Goal: Transaction & Acquisition: Purchase product/service

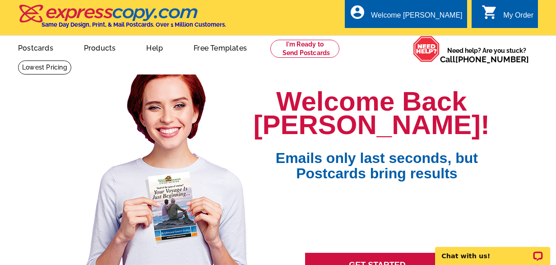
click at [519, 16] on div "My Order" at bounding box center [518, 17] width 30 height 13
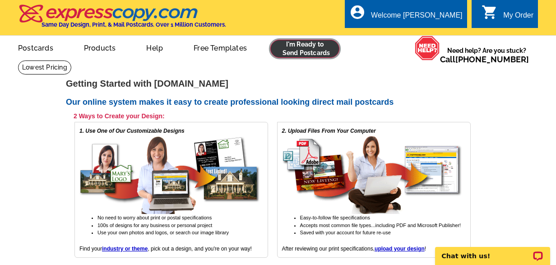
click at [308, 49] on link at bounding box center [304, 49] width 69 height 18
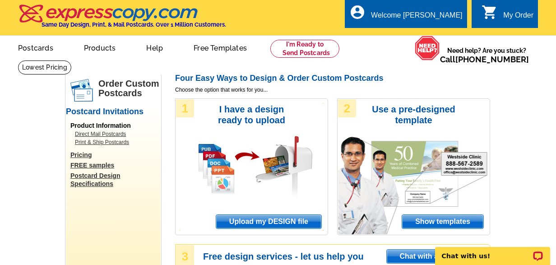
click at [263, 220] on span "Upload my DESIGN file" at bounding box center [268, 222] width 105 height 14
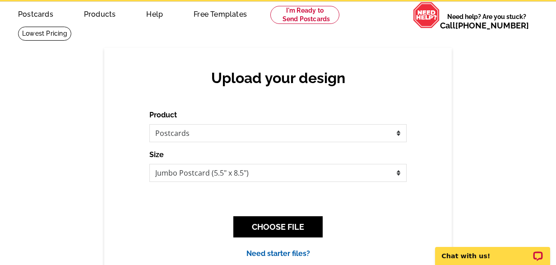
scroll to position [34, 0]
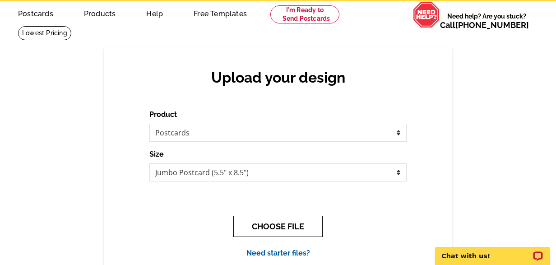
click at [282, 232] on button "CHOOSE FILE" at bounding box center [277, 226] width 89 height 21
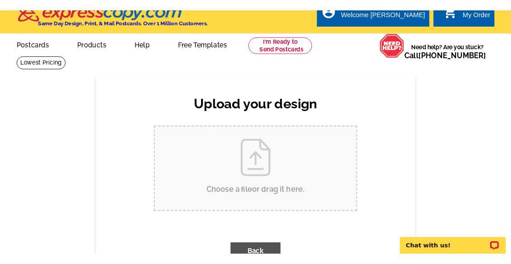
scroll to position [0, 0]
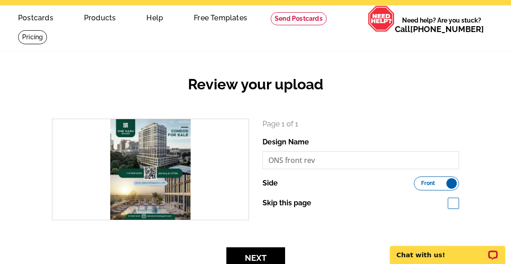
scroll to position [27, 0]
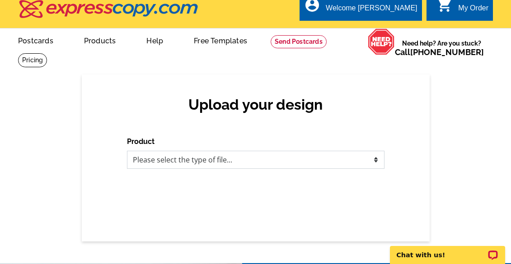
click at [234, 161] on select "Please select the type of file... Postcards Business Cards Letters and flyers G…" at bounding box center [255, 160] width 257 height 18
select select "1"
click at [127, 151] on select "Please select the type of file... Postcards Business Cards Letters and flyers G…" at bounding box center [255, 160] width 257 height 18
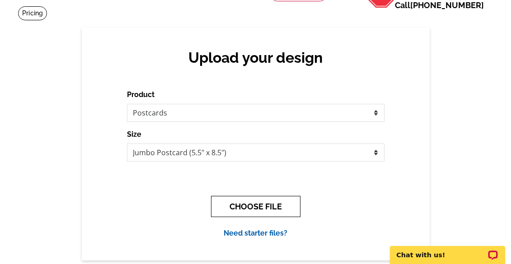
click at [267, 204] on button "CHOOSE FILE" at bounding box center [255, 206] width 89 height 21
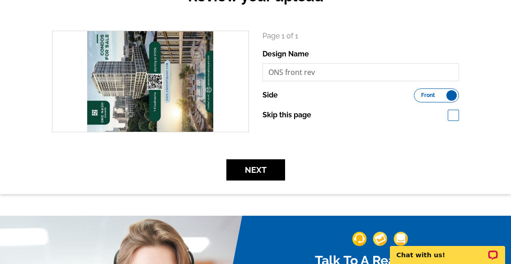
scroll to position [121, 0]
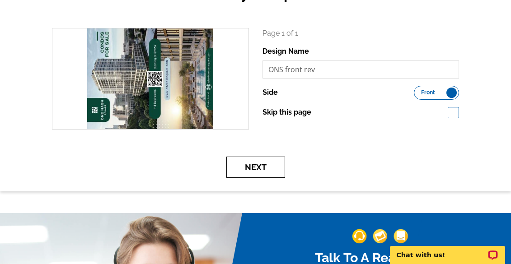
click at [257, 167] on button "Next" at bounding box center [255, 167] width 59 height 21
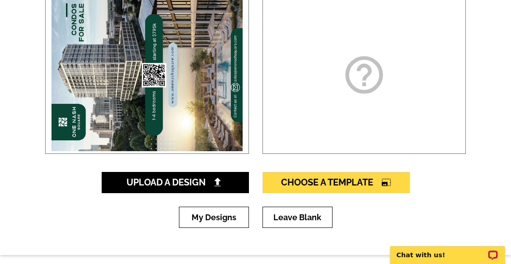
scroll to position [185, 0]
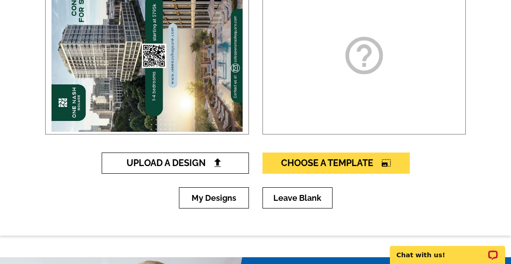
click at [218, 159] on img at bounding box center [217, 162] width 9 height 9
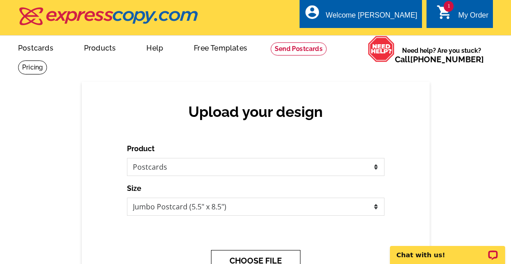
click at [267, 256] on button "CHOOSE FILE" at bounding box center [255, 260] width 89 height 21
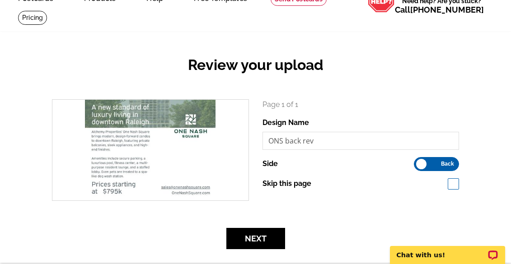
scroll to position [59, 0]
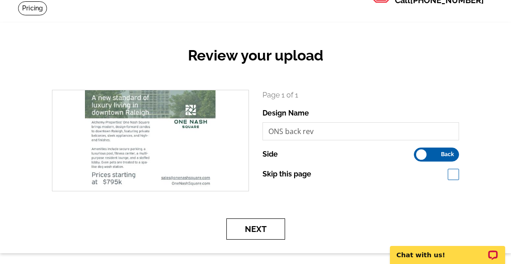
click at [273, 228] on button "Next" at bounding box center [255, 228] width 59 height 21
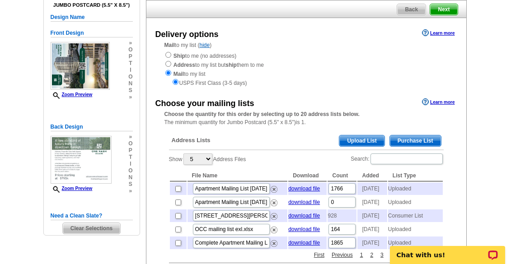
scroll to position [82, 0]
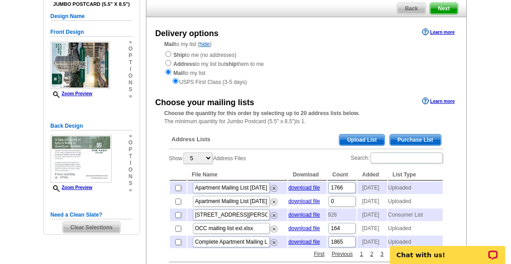
click at [357, 138] on span "Upload List" at bounding box center [361, 140] width 45 height 11
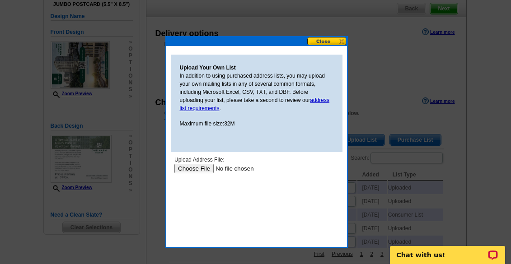
scroll to position [0, 0]
click at [321, 100] on link "address list requirements" at bounding box center [255, 104] width 150 height 14
click at [200, 170] on input "file" at bounding box center [231, 168] width 114 height 9
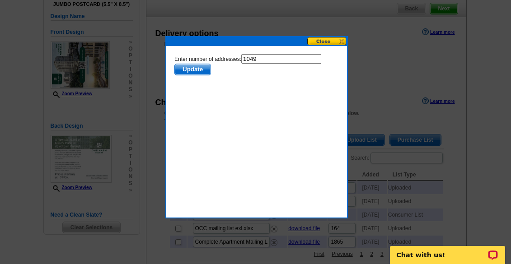
click at [194, 69] on span "Update" at bounding box center [192, 69] width 36 height 11
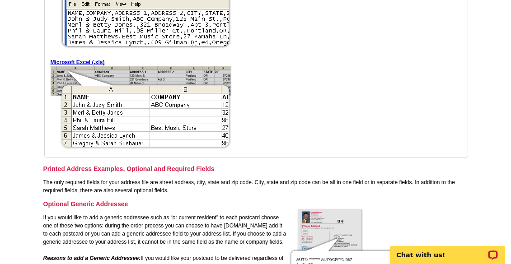
scroll to position [345, 0]
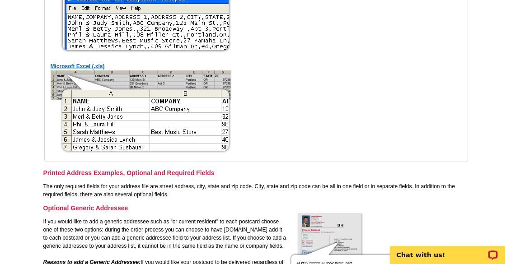
click at [91, 65] on link "Microsoft Excel (.xls)" at bounding box center [78, 66] width 54 height 6
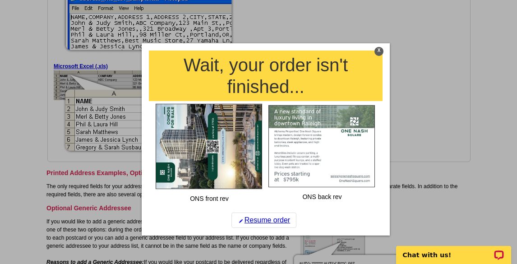
click at [377, 52] on div "X" at bounding box center [379, 50] width 9 height 9
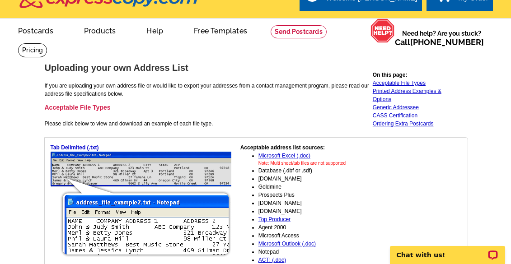
scroll to position [0, 0]
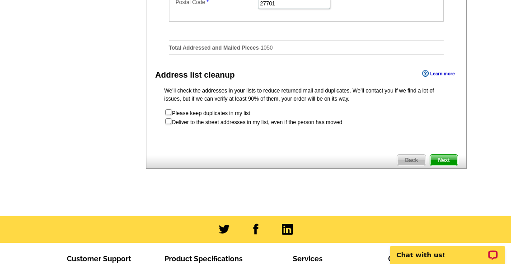
scroll to position [492, 0]
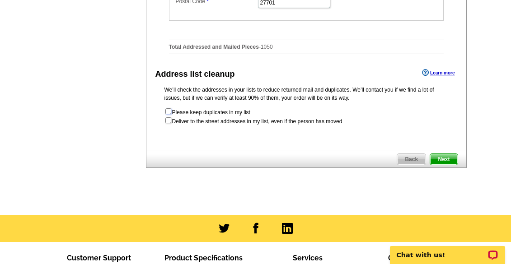
click at [167, 114] on input "checkbox" at bounding box center [168, 111] width 6 height 6
checkbox input "true"
click at [168, 123] on input "checkbox" at bounding box center [168, 120] width 6 height 6
checkbox input "true"
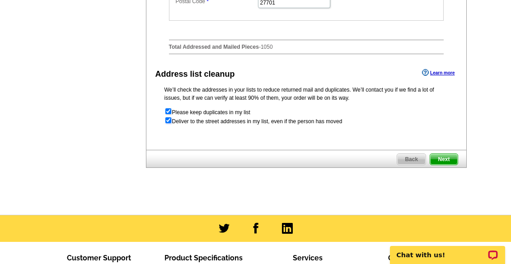
radio input "true"
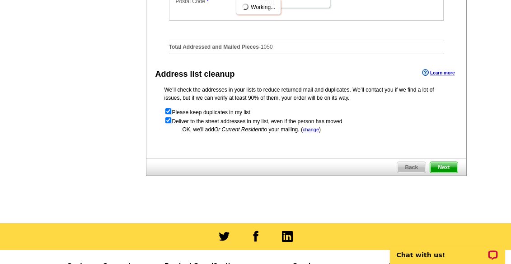
click at [451, 173] on span "Next" at bounding box center [443, 167] width 27 height 11
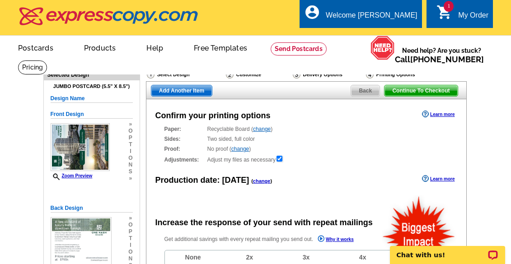
radio input "false"
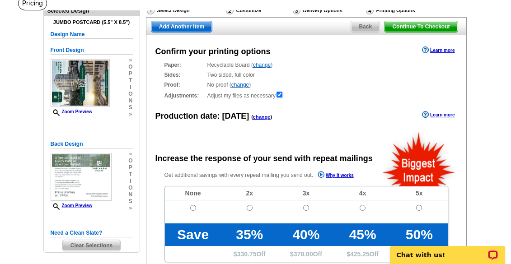
scroll to position [55, 0]
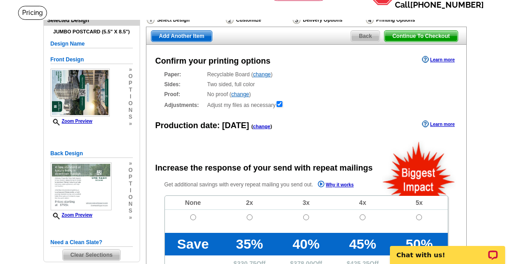
click at [262, 74] on link "change" at bounding box center [262, 74] width 18 height 6
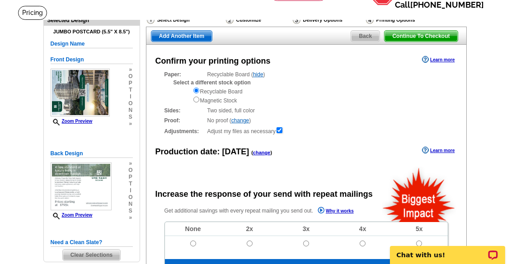
click at [262, 74] on link "hide" at bounding box center [258, 74] width 10 height 6
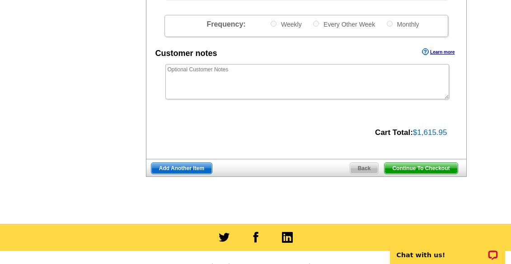
scroll to position [336, 0]
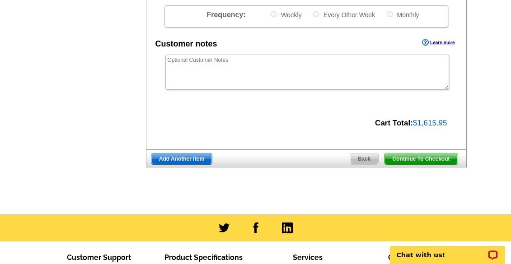
click at [442, 158] on span "Continue To Checkout" at bounding box center [420, 158] width 73 height 11
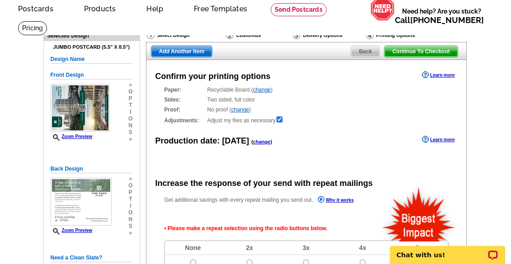
scroll to position [0, 0]
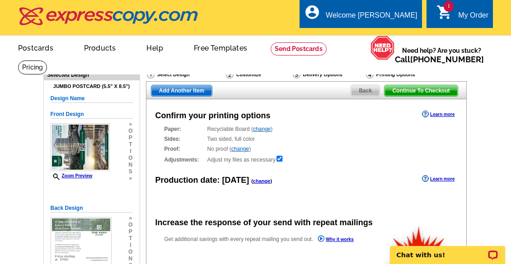
click at [430, 92] on span "Continue To Checkout" at bounding box center [420, 90] width 73 height 11
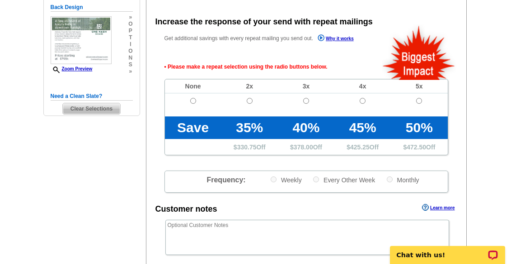
scroll to position [201, 0]
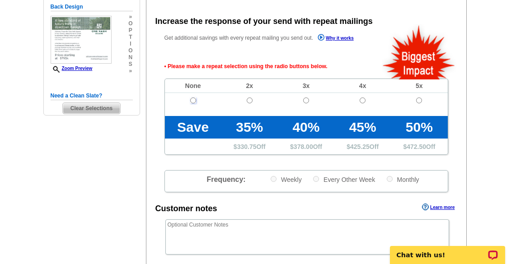
click at [191, 99] on input "radio" at bounding box center [193, 101] width 6 height 6
radio input "true"
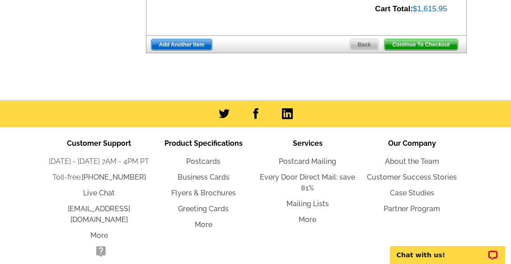
scroll to position [483, 0]
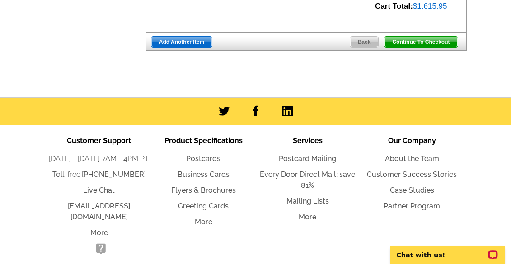
click at [423, 43] on span "Continue To Checkout" at bounding box center [420, 42] width 73 height 11
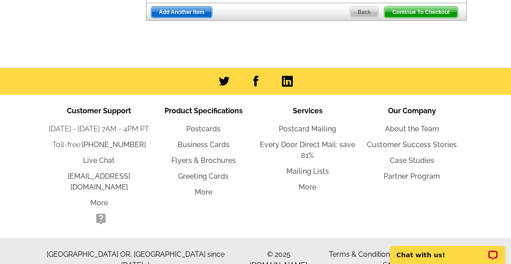
scroll to position [453, 0]
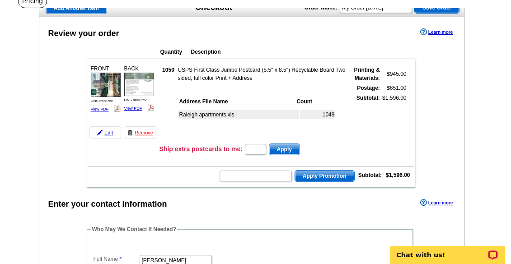
scroll to position [70, 0]
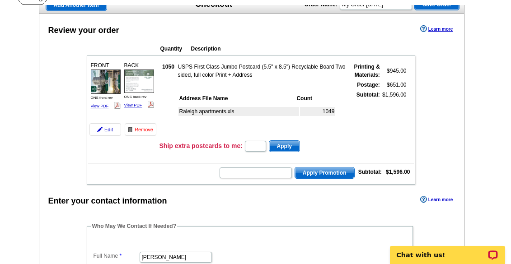
click at [260, 173] on input "text" at bounding box center [255, 172] width 72 height 11
type input "SMS60w"
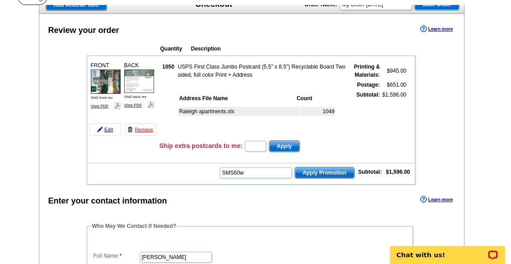
click at [328, 172] on span "Apply Promotion" at bounding box center [324, 172] width 59 height 11
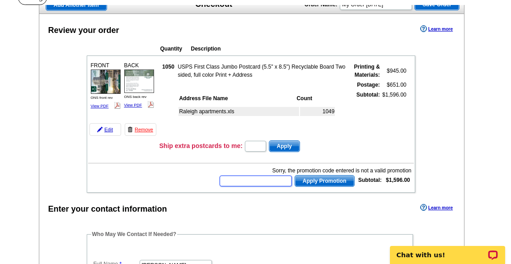
click at [258, 181] on input "text" at bounding box center [255, 181] width 72 height 11
type input ""SMS60w""
click at [312, 182] on span "Apply Promotion" at bounding box center [324, 181] width 59 height 11
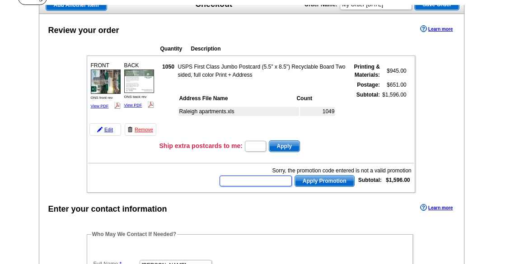
click at [246, 180] on input "text" at bounding box center [255, 181] width 72 height 11
type input "SMS40"
click at [312, 178] on span "Apply Promotion" at bounding box center [324, 181] width 59 height 11
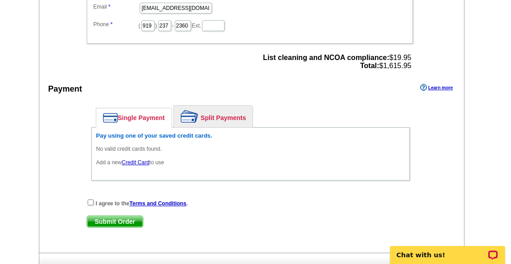
scroll to position [346, 0]
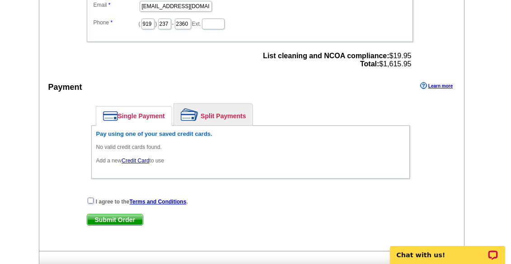
click at [90, 201] on input "checkbox" at bounding box center [91, 201] width 6 height 6
checkbox input "true"
click at [139, 161] on link "Credit Card" at bounding box center [135, 161] width 28 height 6
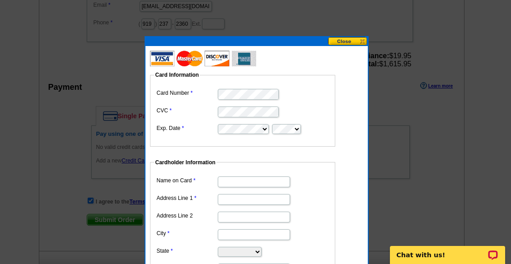
click at [237, 181] on input "Name on Card" at bounding box center [254, 182] width 72 height 11
type input "[PERSON_NAME]"
type input "[STREET_ADDRESS][PERSON_NAME]"
type input "Suite 190"
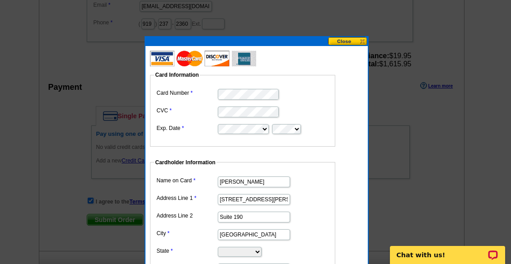
type input "Durham"
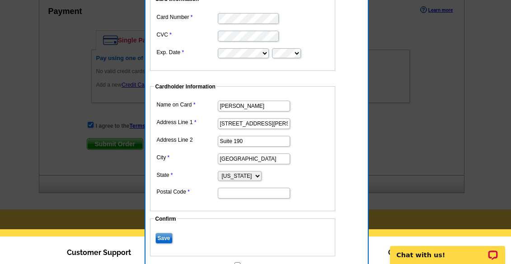
scroll to position [455, 0]
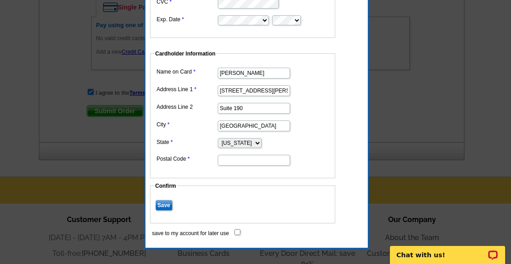
click at [261, 141] on select "Alabama Alaska Arizona Arkansas California Colorado Connecticut District of Col…" at bounding box center [240, 143] width 44 height 10
select select "NC"
click at [218, 138] on select "Alabama Alaska Arizona Arkansas California Colorado Connecticut District of Col…" at bounding box center [240, 143] width 44 height 10
click at [234, 160] on input "Postal Code" at bounding box center [254, 160] width 72 height 11
type input "27701"
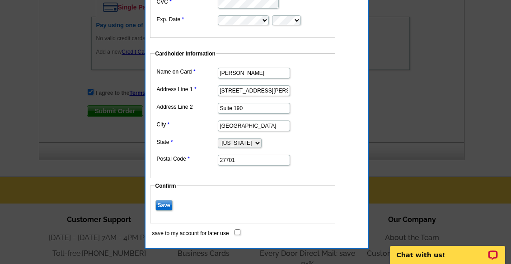
click at [326, 135] on dl "Name on Card Courtney James Address Line 1 214 Hunt Street Address Line 2 Suite…" at bounding box center [242, 115] width 176 height 101
click at [162, 206] on input "Save" at bounding box center [163, 205] width 17 height 11
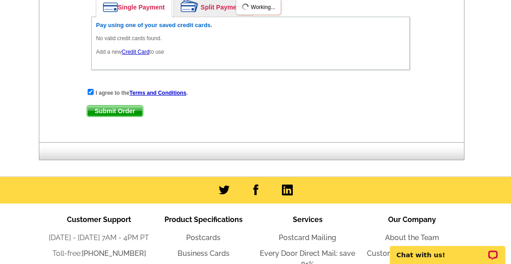
click at [117, 114] on div "I agree to the Terms and Conditions . Submit Order Submit Order" at bounding box center [250, 106] width 327 height 37
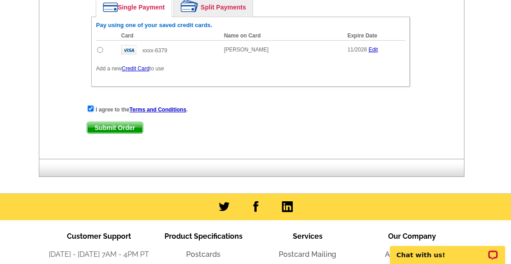
click at [116, 126] on span "Submit Order" at bounding box center [115, 127] width 56 height 11
click at [100, 49] on input "radio" at bounding box center [100, 50] width 6 height 6
radio input "true"
click at [120, 128] on span "Submit Order" at bounding box center [115, 127] width 56 height 11
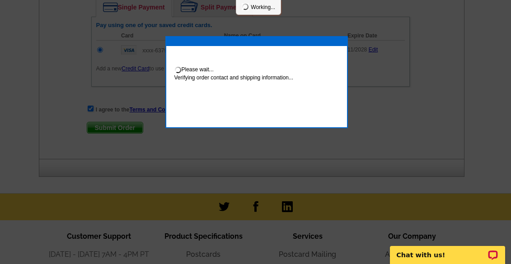
scroll to position [501, 0]
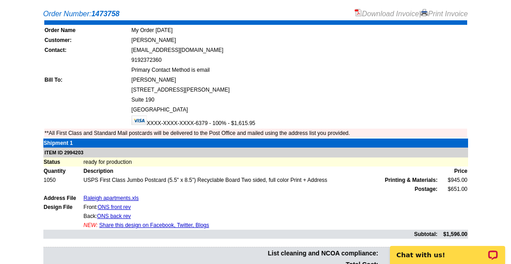
scroll to position [191, 0]
